Goal: Task Accomplishment & Management: Use online tool/utility

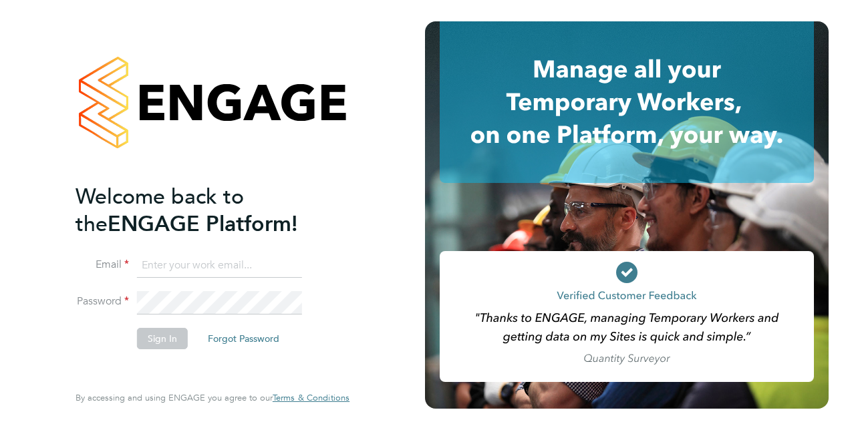
type input "[EMAIL_ADDRESS][DOMAIN_NAME]"
click at [170, 343] on button "Sign In" at bounding box center [162, 338] width 51 height 21
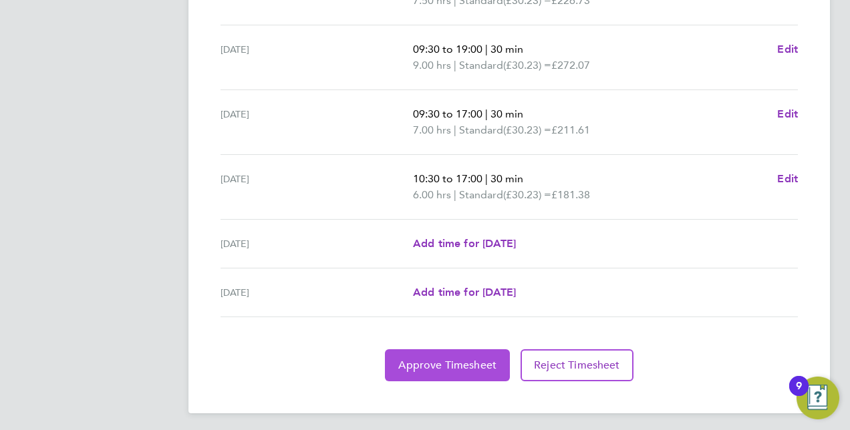
scroll to position [543, 0]
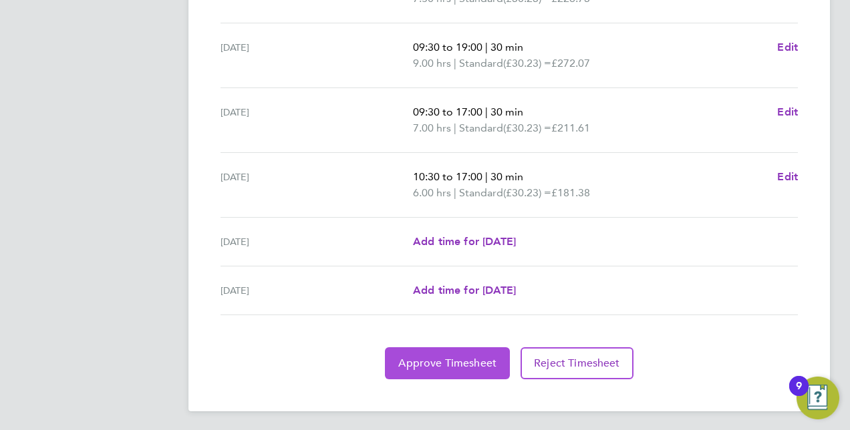
click at [455, 358] on span "Approve Timesheet" at bounding box center [447, 363] width 98 height 13
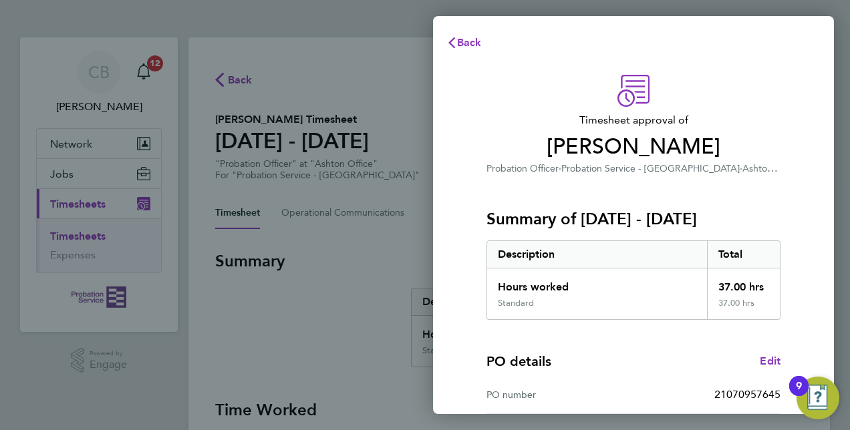
scroll to position [208, 0]
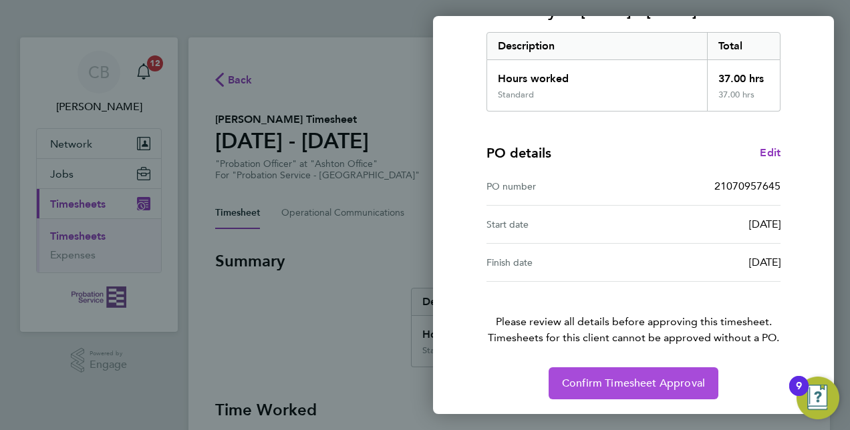
click at [621, 374] on button "Confirm Timesheet Approval" at bounding box center [634, 384] width 170 height 32
